Goal: Check status: Check status

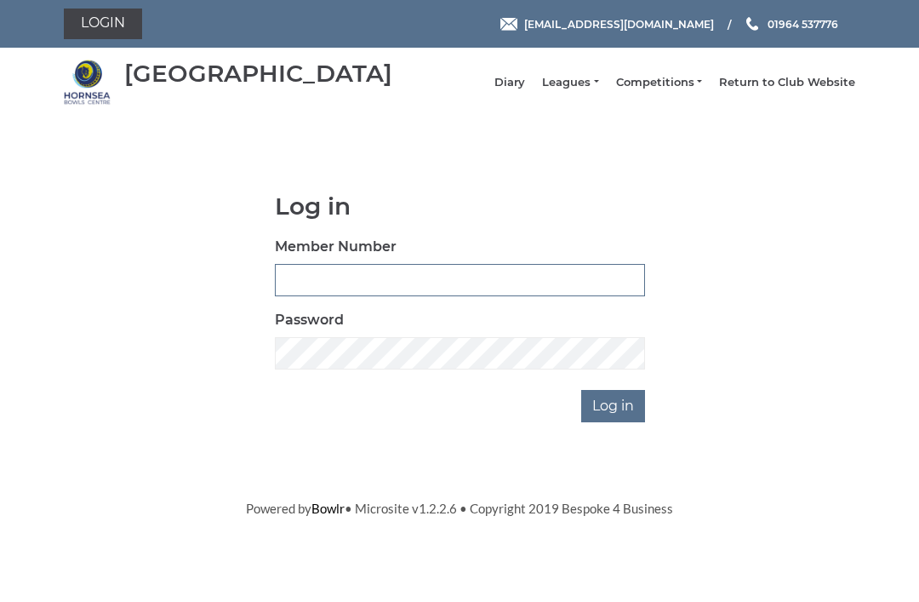
type input "0045"
click at [614, 418] on input "Log in" at bounding box center [613, 406] width 64 height 32
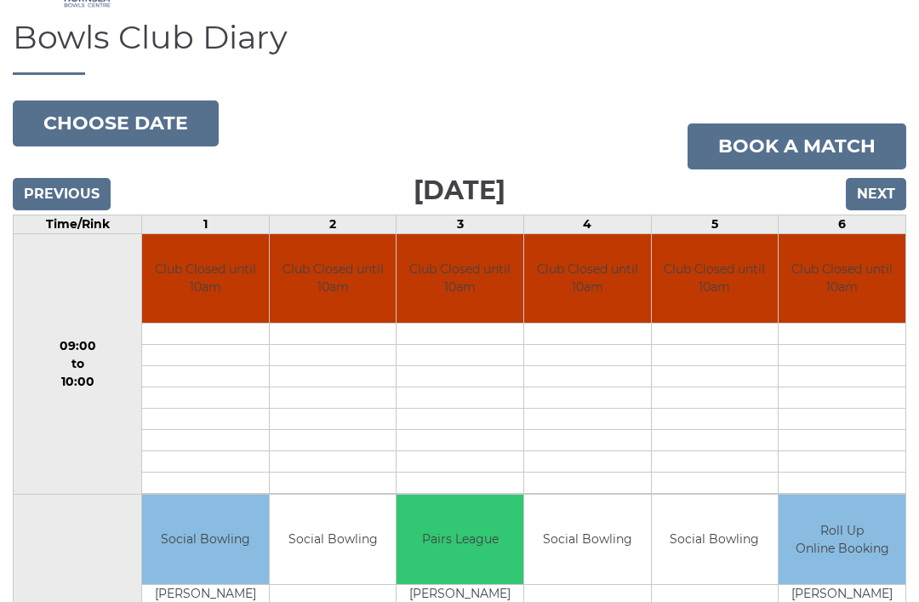
scroll to position [106, 0]
click at [892, 202] on input "Next" at bounding box center [876, 195] width 60 height 32
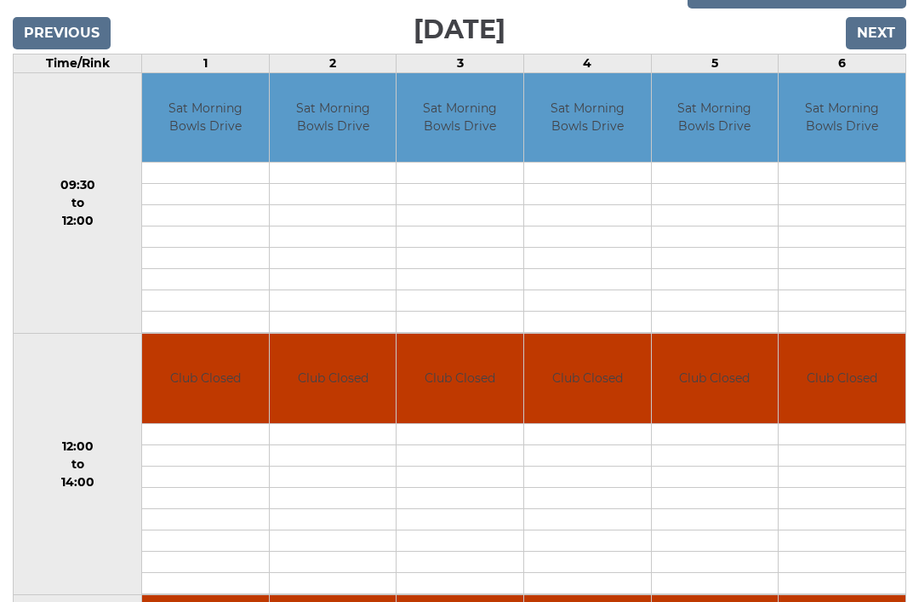
scroll to position [268, 0]
click at [871, 49] on input "Next" at bounding box center [876, 33] width 60 height 32
click at [879, 49] on input "Next" at bounding box center [876, 33] width 60 height 32
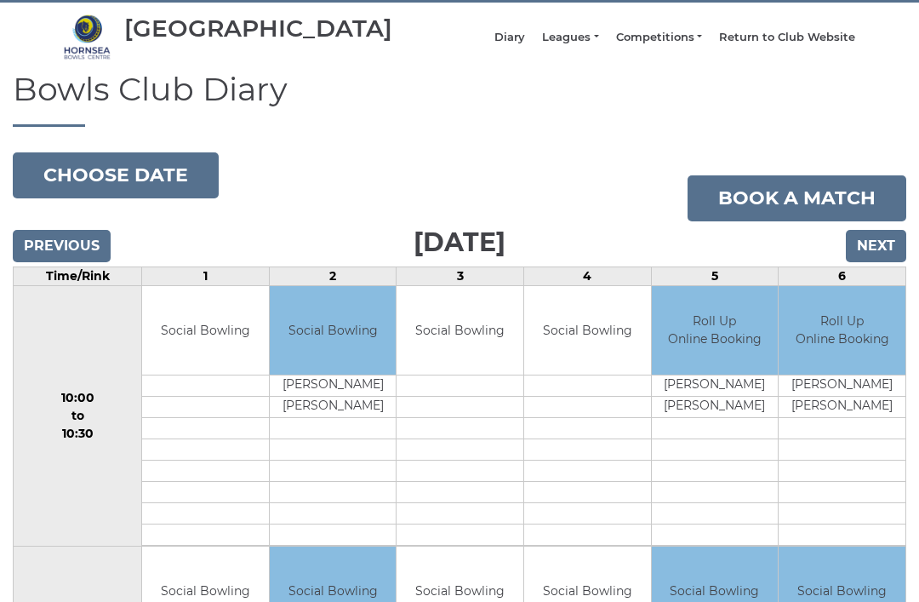
scroll to position [26, 0]
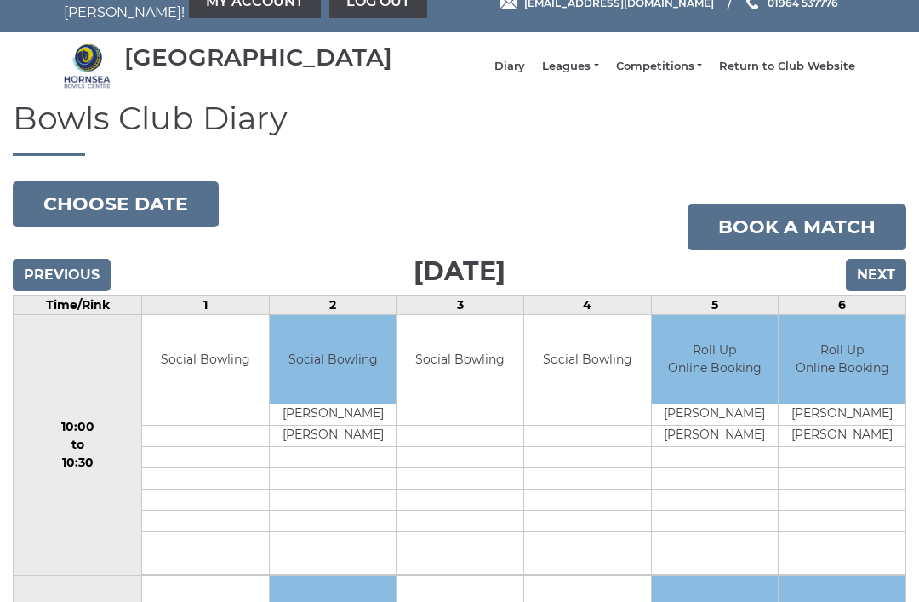
click at [881, 291] on input "Next" at bounding box center [876, 275] width 60 height 32
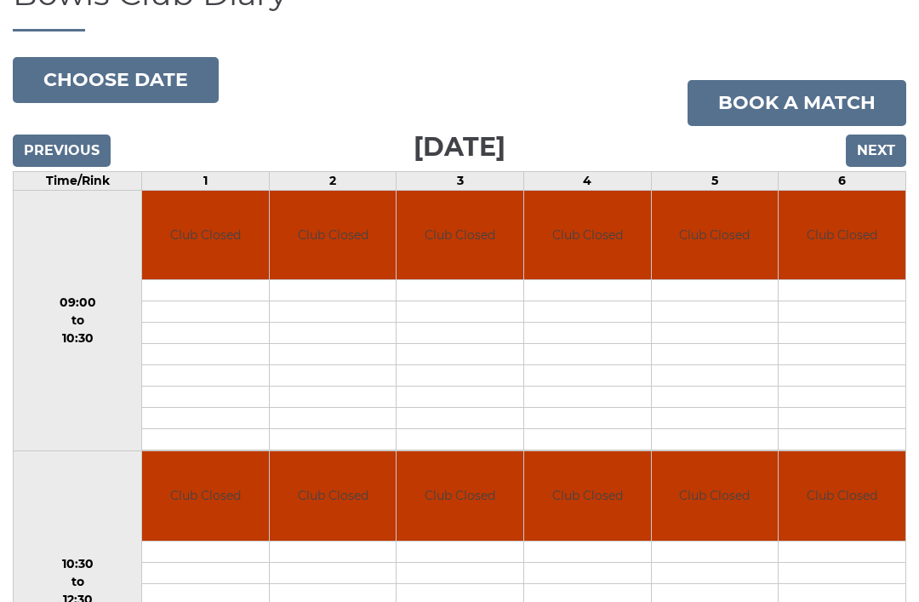
scroll to position [151, 0]
click at [876, 166] on input "Next" at bounding box center [876, 150] width 60 height 32
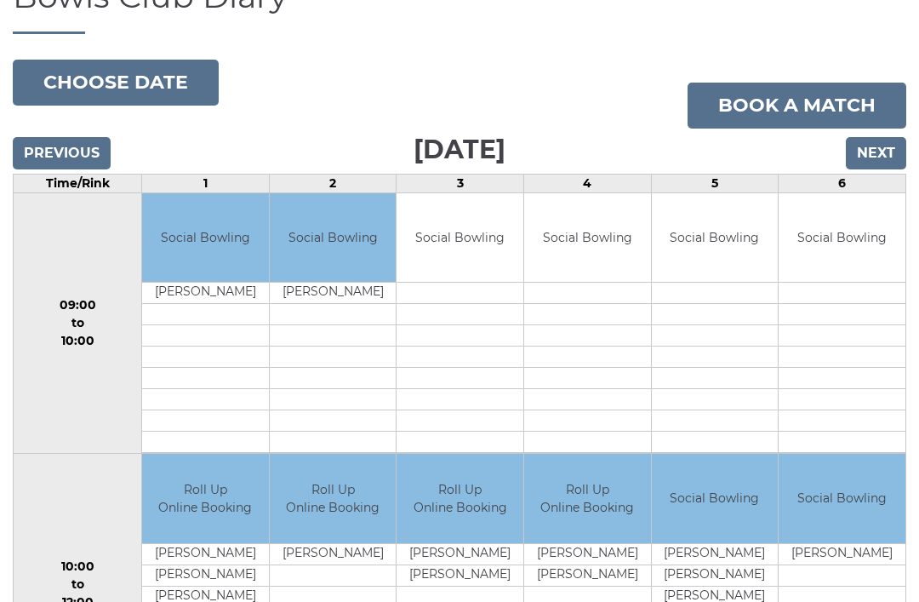
scroll to position [120, 0]
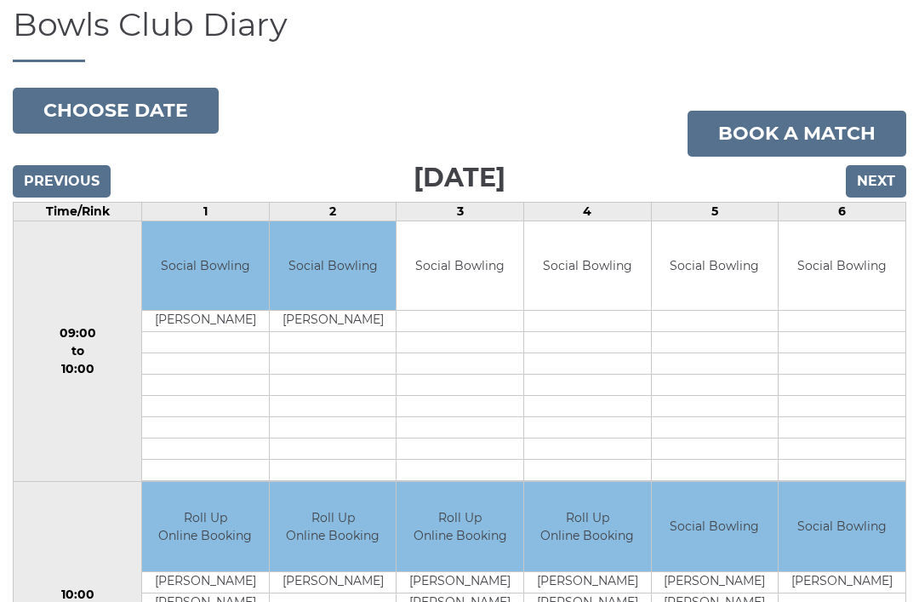
click at [887, 193] on input "Next" at bounding box center [876, 181] width 60 height 32
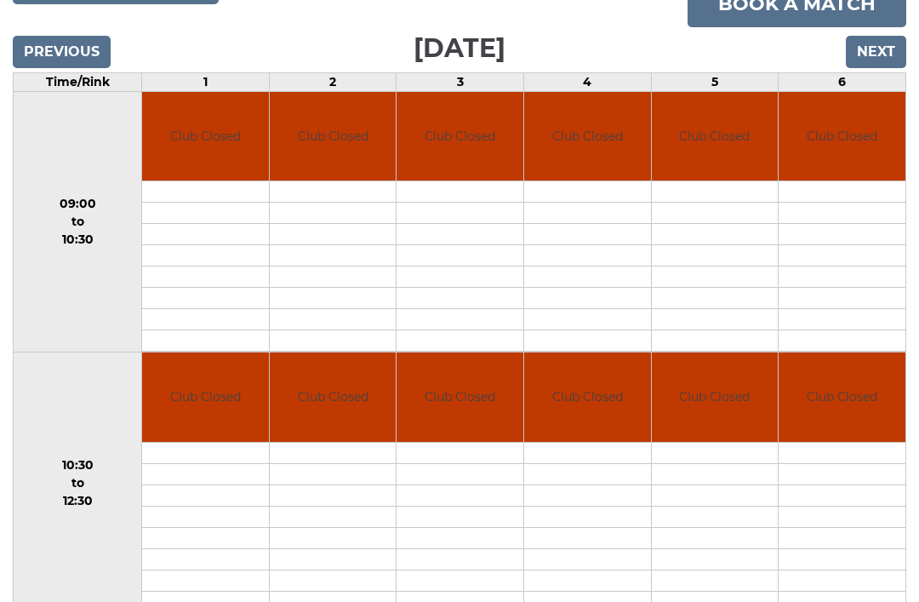
scroll to position [252, 0]
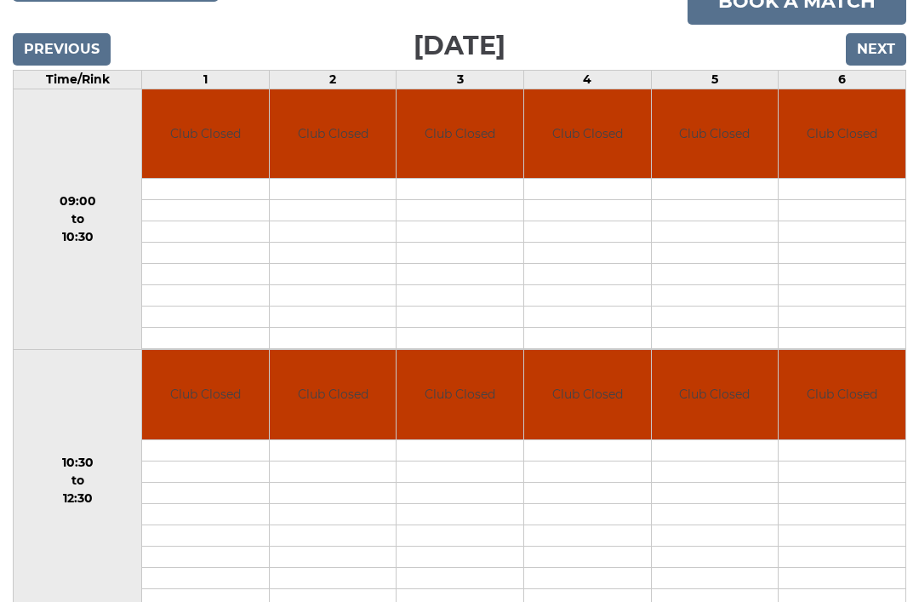
click at [872, 64] on input "Next" at bounding box center [876, 49] width 60 height 32
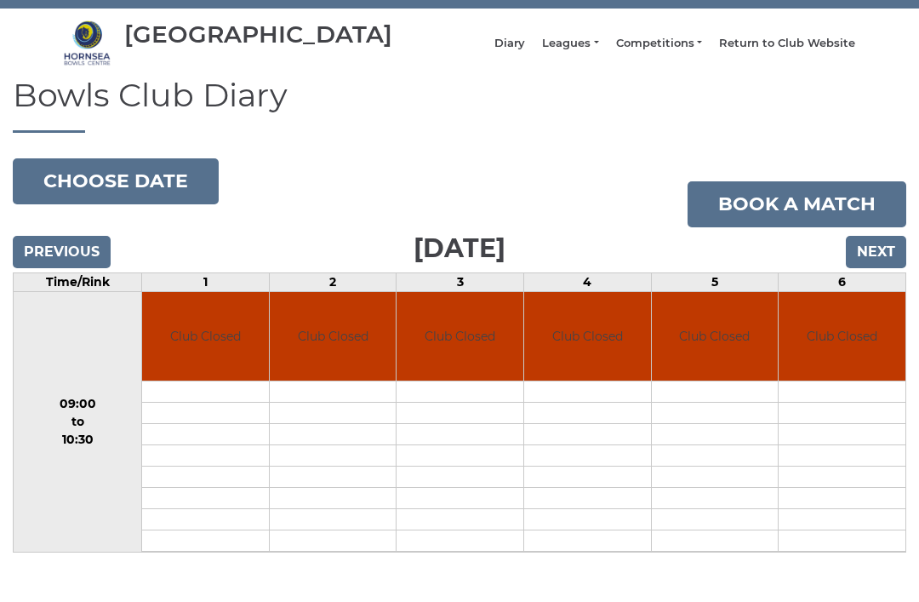
scroll to position [50, 0]
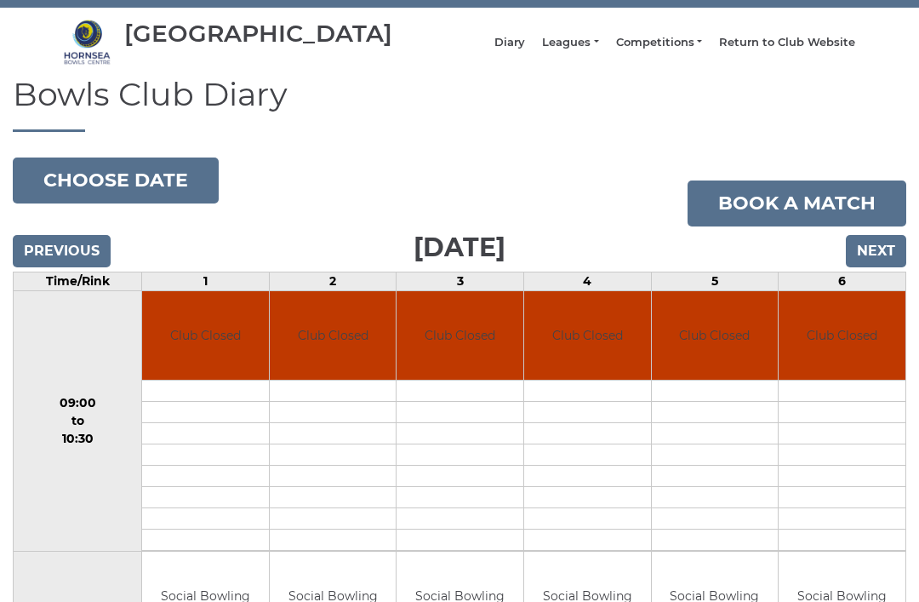
click at [881, 267] on input "Next" at bounding box center [876, 251] width 60 height 32
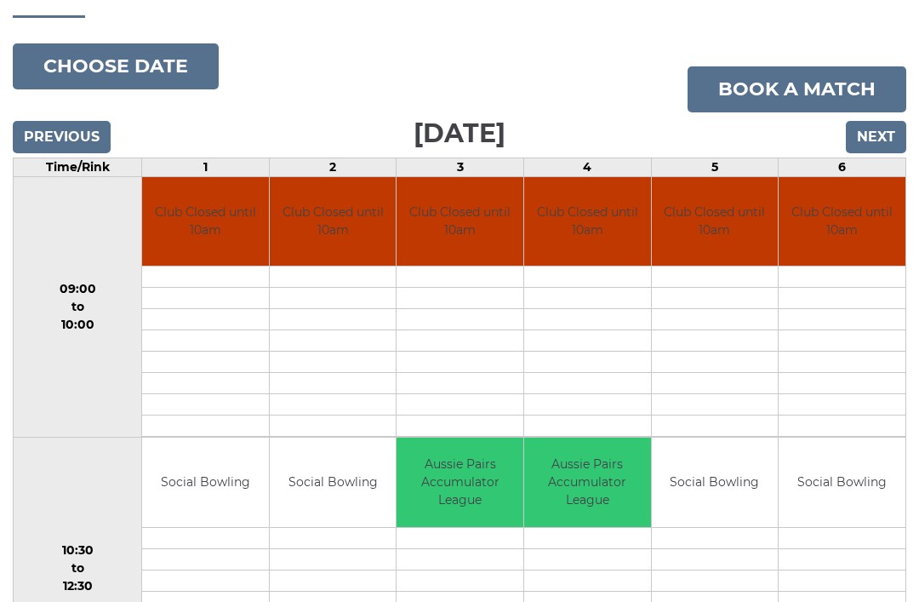
scroll to position [70, 0]
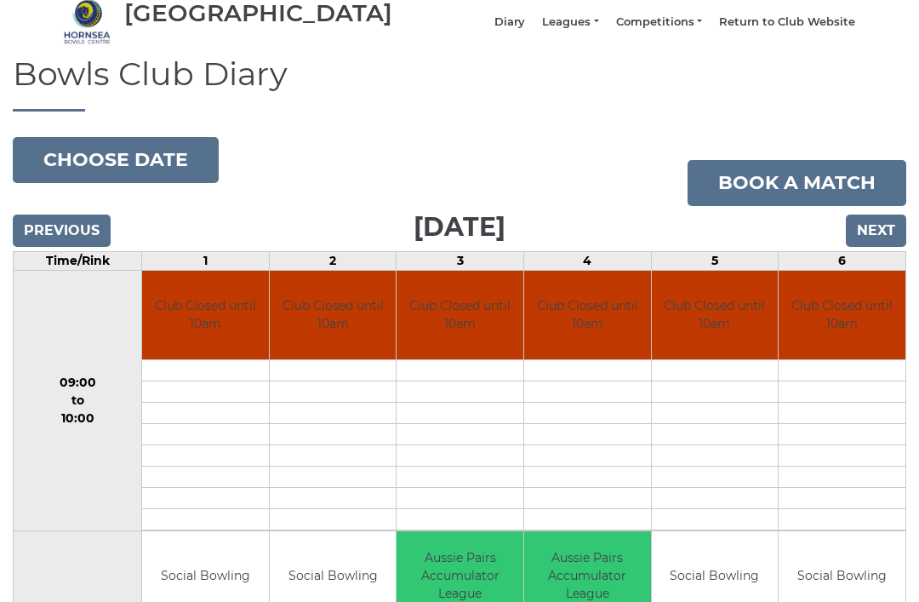
click at [116, 182] on button "Choose date" at bounding box center [116, 161] width 206 height 46
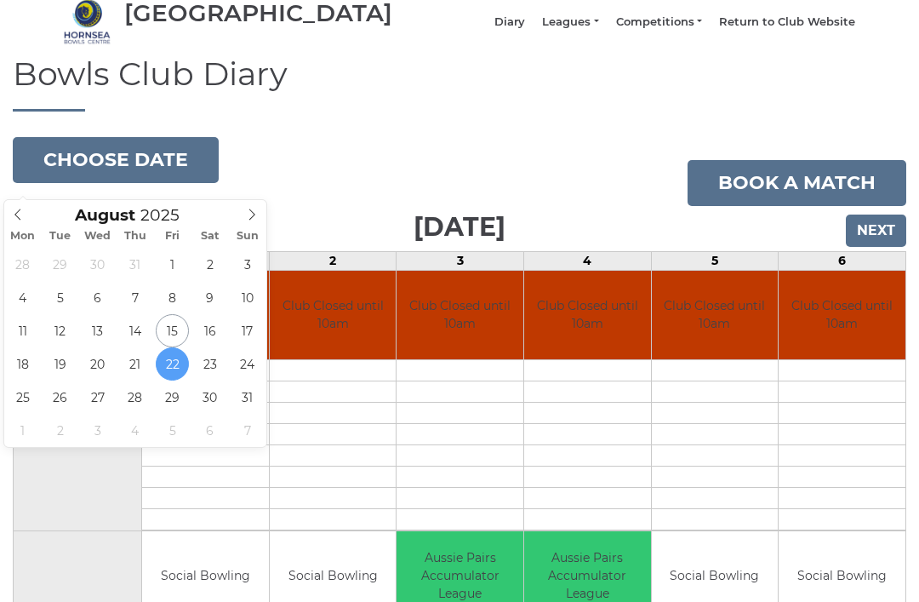
type input "2025-08-26"
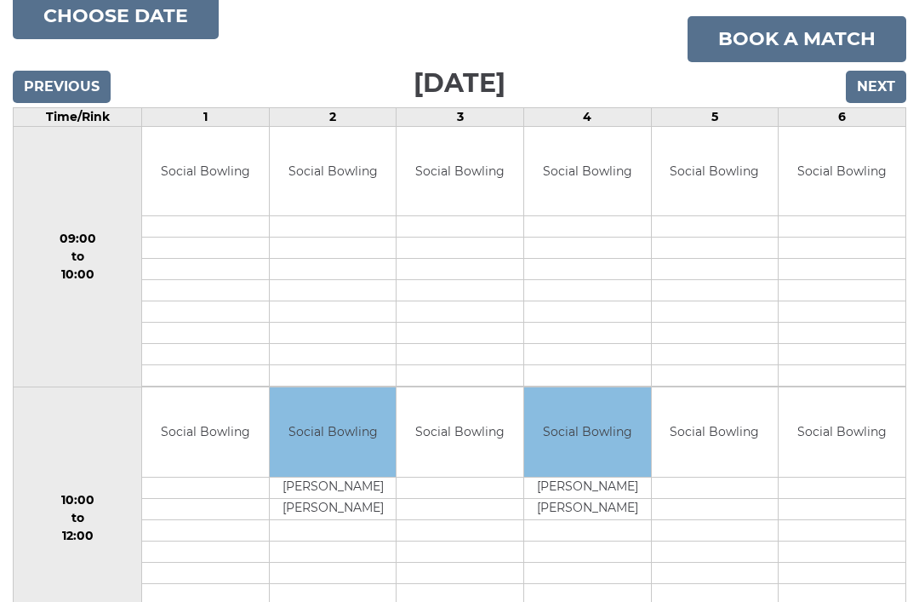
scroll to position [174, 0]
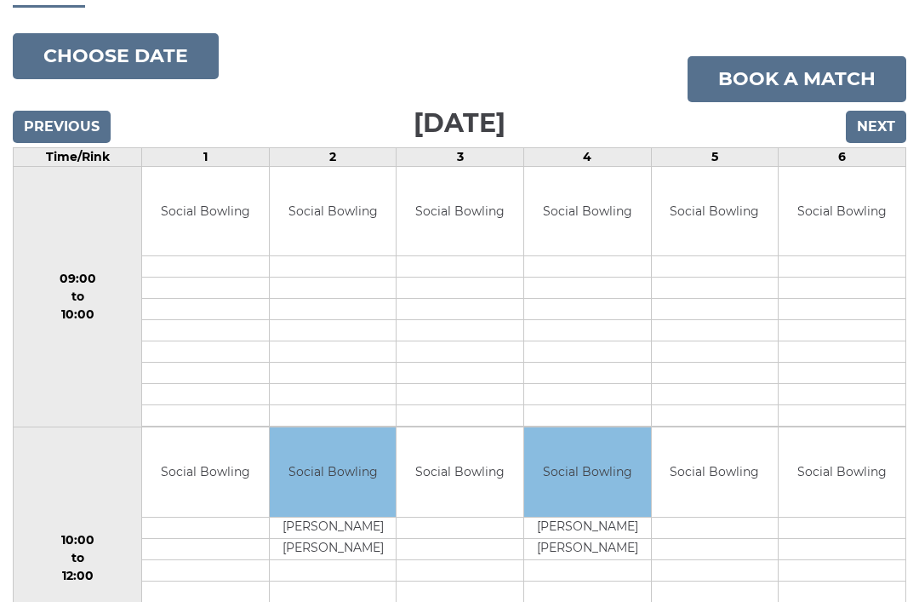
click at [823, 82] on link "Book a match" at bounding box center [796, 79] width 219 height 46
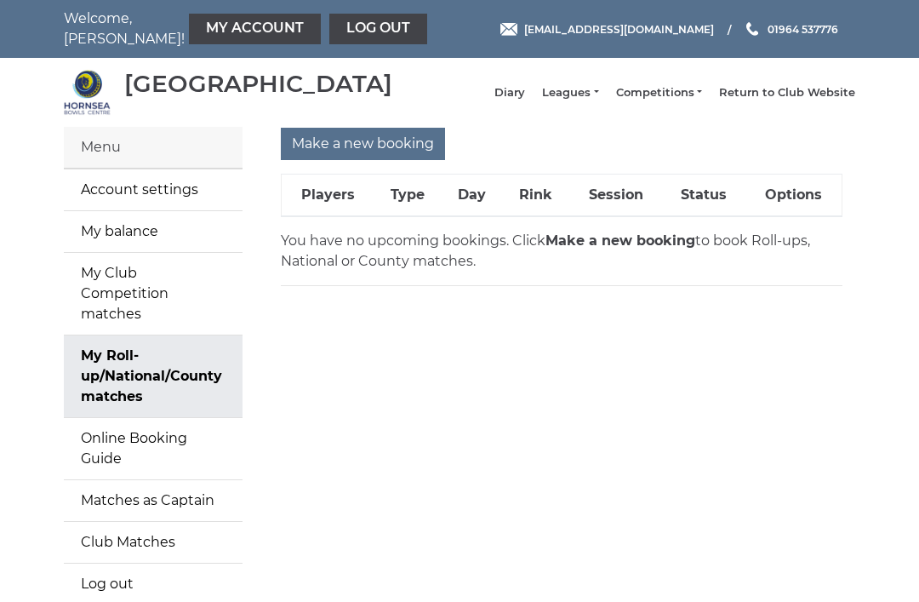
click at [525, 95] on link "Diary" at bounding box center [509, 92] width 31 height 15
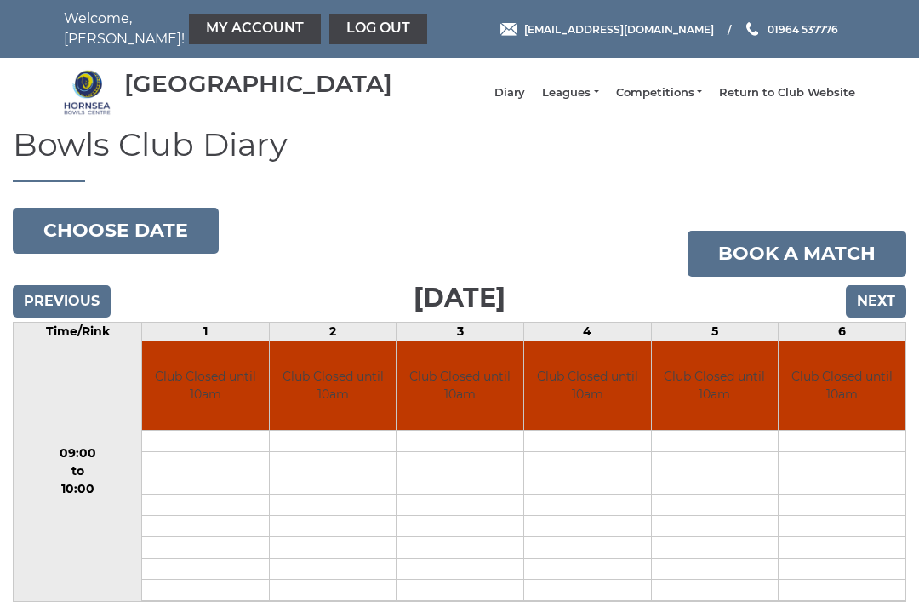
click at [146, 237] on button "Choose date" at bounding box center [116, 231] width 206 height 46
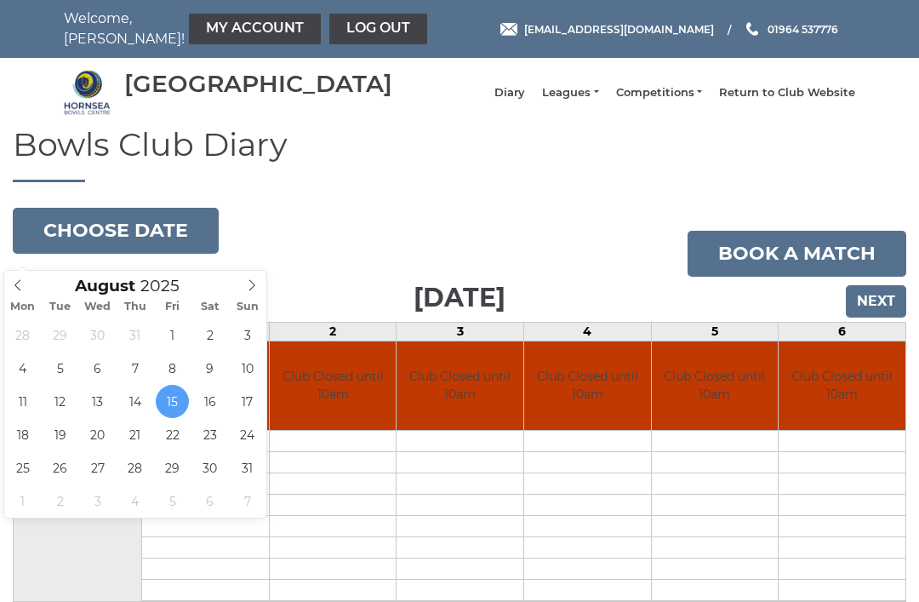
type input "2025-08-28"
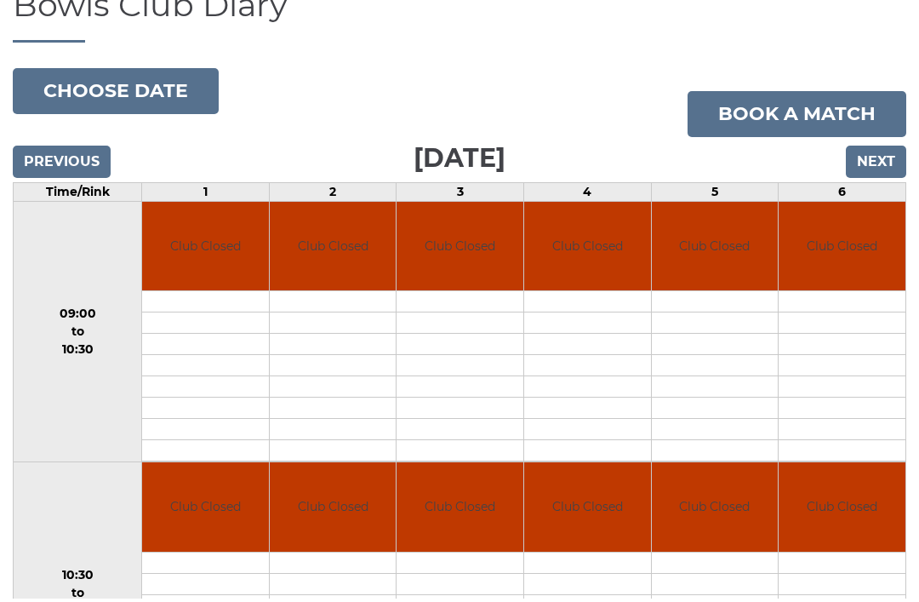
scroll to position [140, 0]
click at [874, 171] on input "Next" at bounding box center [876, 161] width 60 height 32
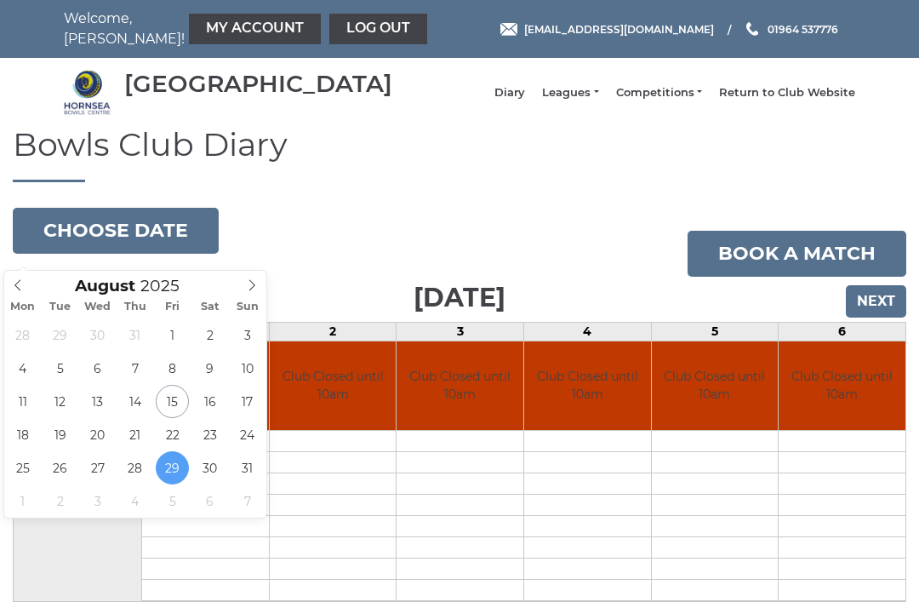
click at [255, 282] on icon at bounding box center [252, 285] width 12 height 12
type input "[DATE]"
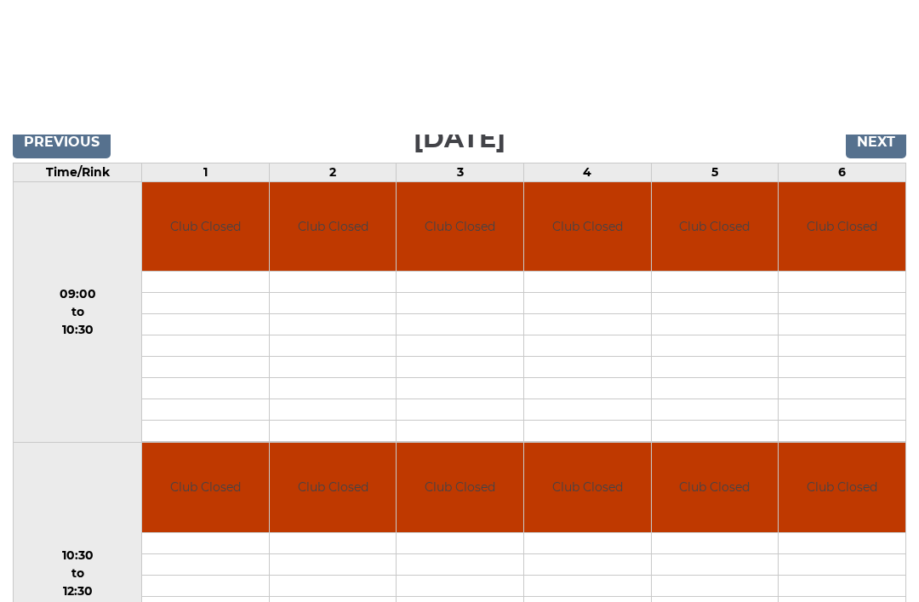
scroll to position [162, 0]
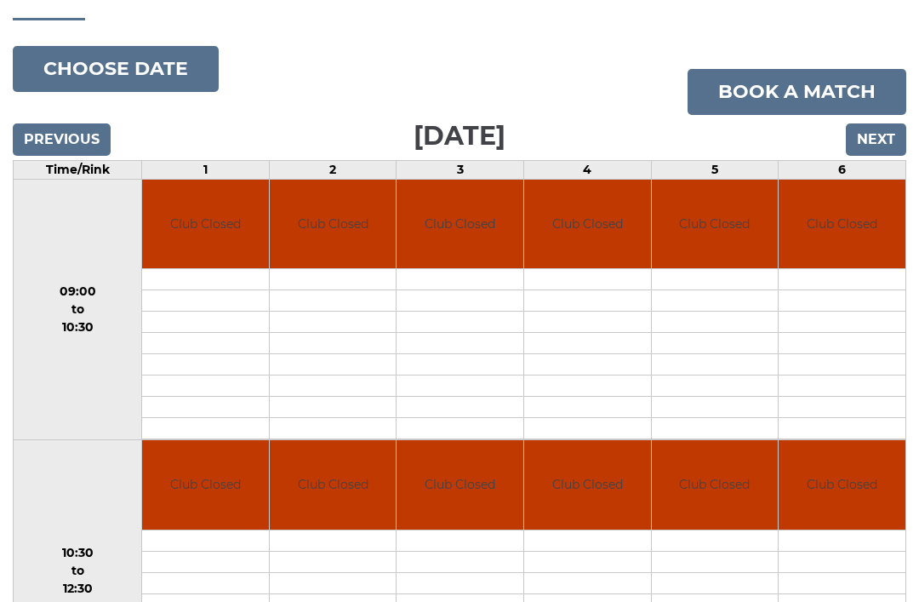
click at [876, 156] on input "Next" at bounding box center [876, 139] width 60 height 32
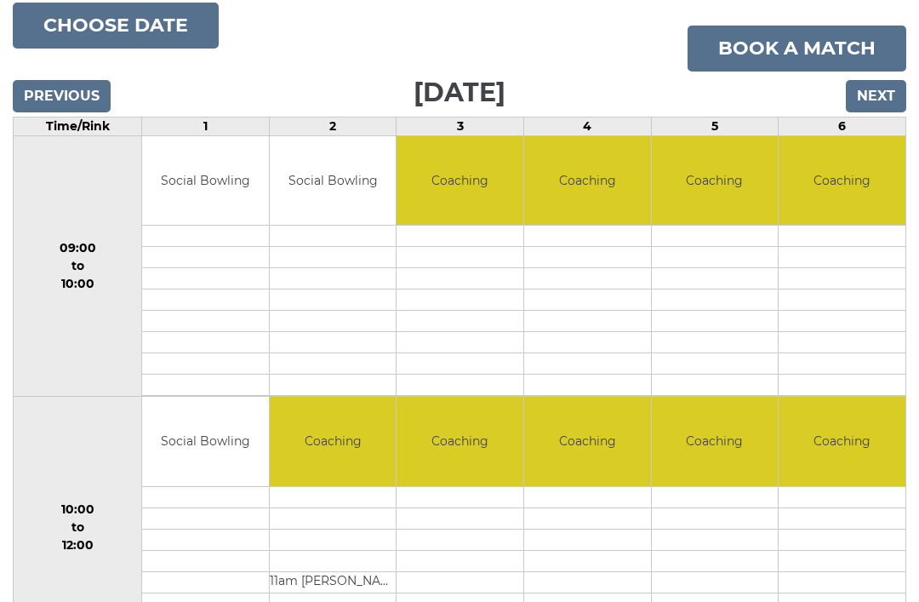
scroll to position [152, 0]
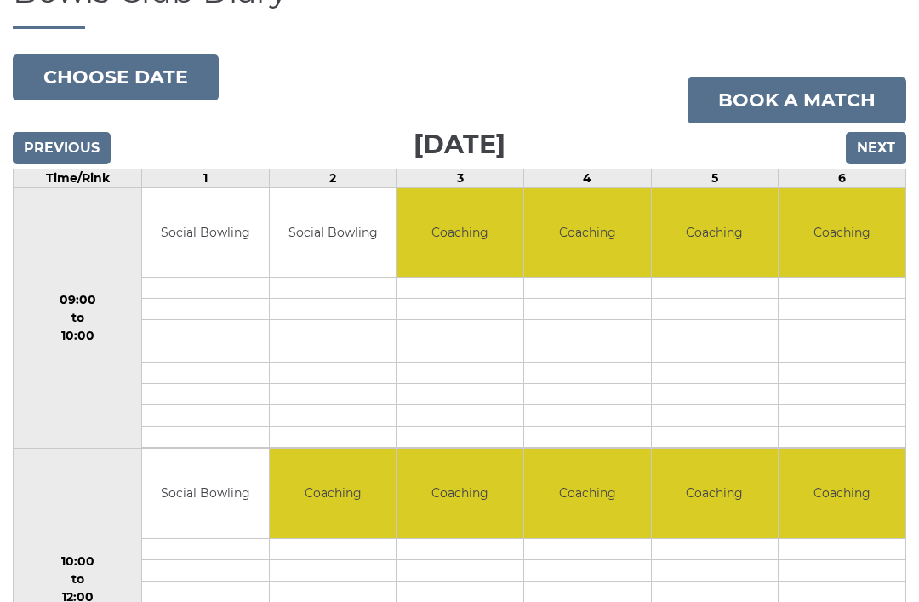
click at [882, 153] on input "Next" at bounding box center [876, 149] width 60 height 32
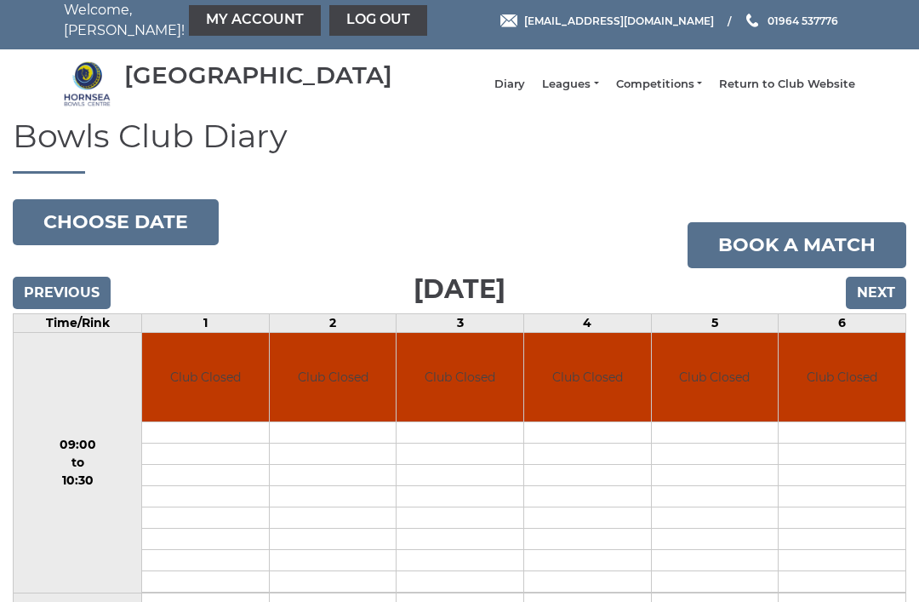
scroll to position [9, 0]
click at [883, 301] on input "Next" at bounding box center [876, 293] width 60 height 32
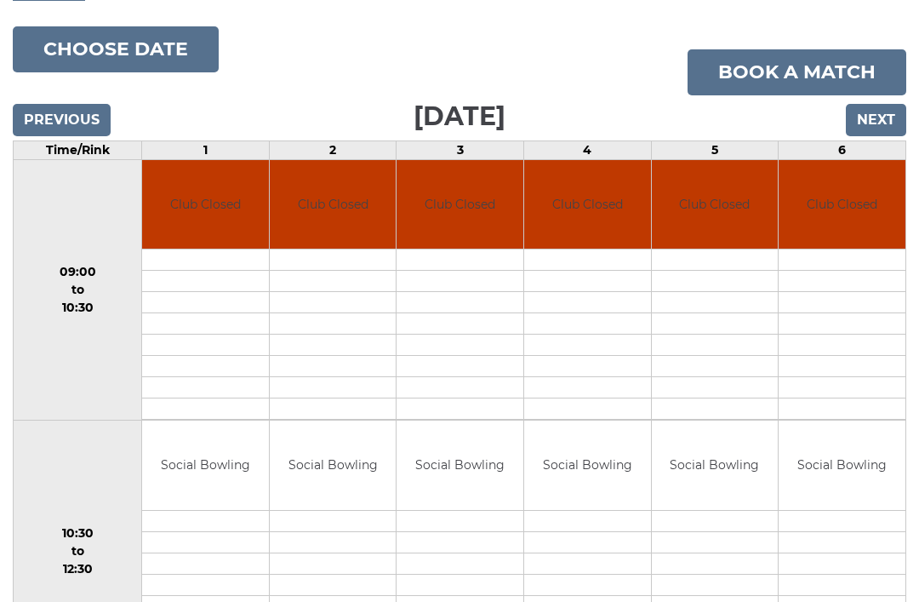
scroll to position [181, 0]
click at [872, 129] on input "Next" at bounding box center [876, 120] width 60 height 32
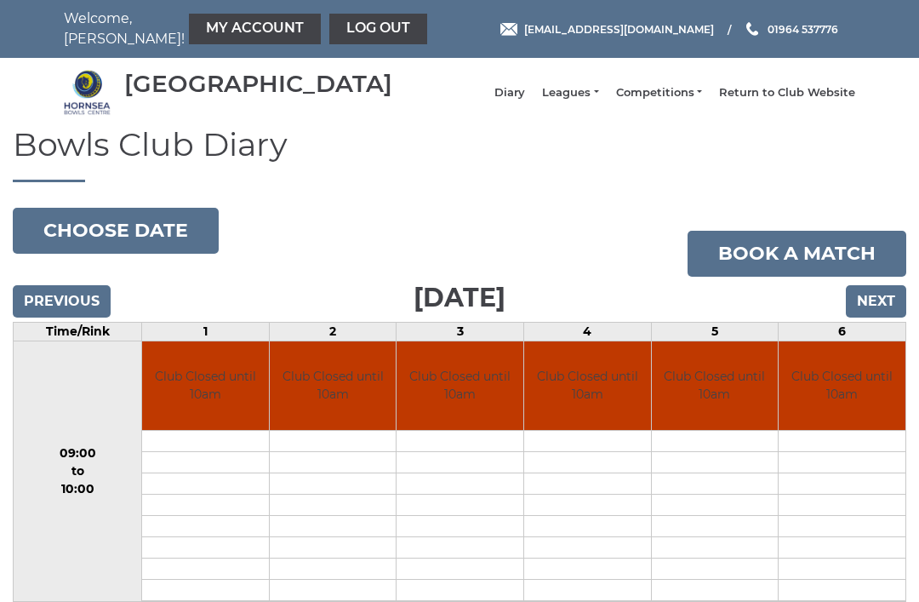
click at [202, 20] on link "My Account" at bounding box center [255, 29] width 132 height 31
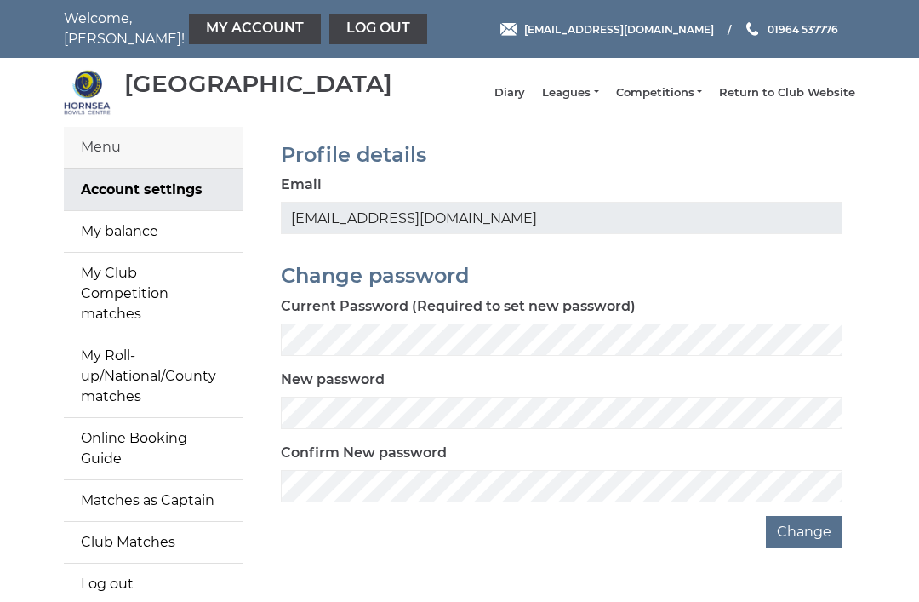
click at [177, 248] on link "My balance" at bounding box center [153, 231] width 179 height 41
